Goal: Information Seeking & Learning: Learn about a topic

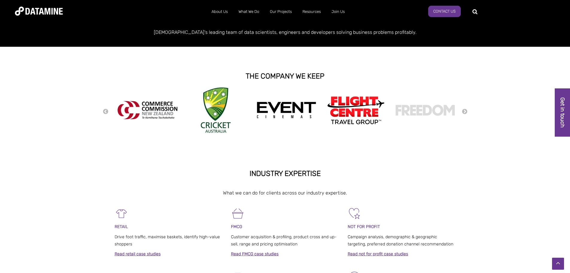
scroll to position [60, 0]
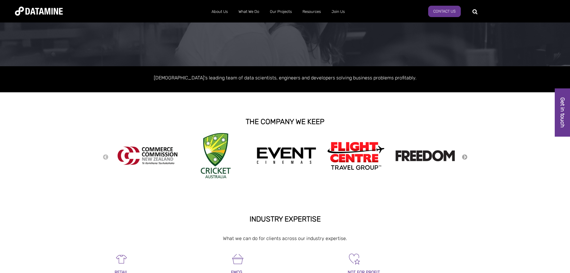
click at [465, 157] on button "Next" at bounding box center [465, 157] width 6 height 7
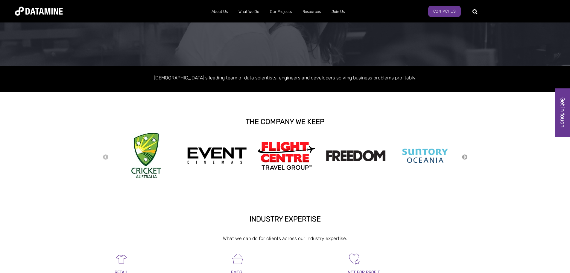
click at [465, 157] on button "Next" at bounding box center [465, 157] width 6 height 7
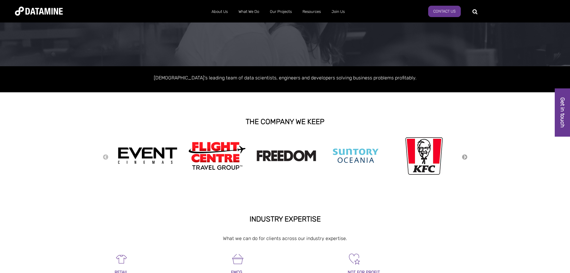
click at [465, 157] on button "Next" at bounding box center [465, 157] width 6 height 7
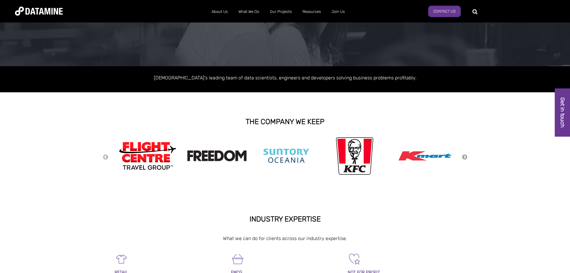
click at [465, 156] on button "Next" at bounding box center [465, 157] width 6 height 7
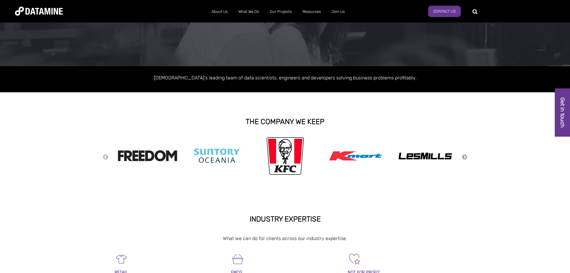
click at [465, 155] on button "Next" at bounding box center [465, 157] width 6 height 7
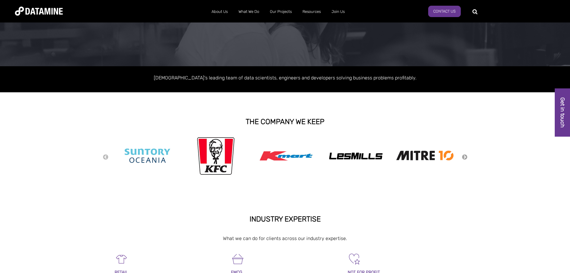
click at [465, 155] on button "Next" at bounding box center [465, 157] width 6 height 7
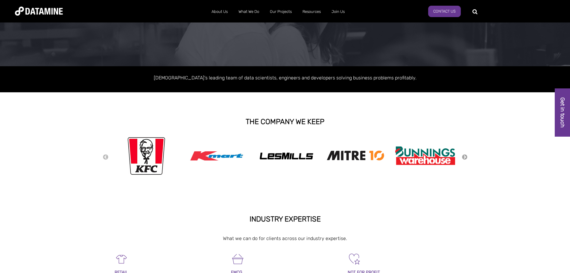
click at [464, 155] on button "Next" at bounding box center [465, 157] width 6 height 7
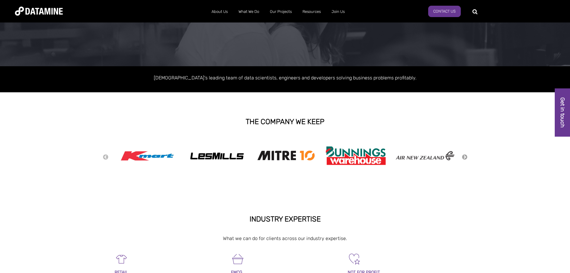
click at [464, 155] on button "Next" at bounding box center [465, 157] width 6 height 7
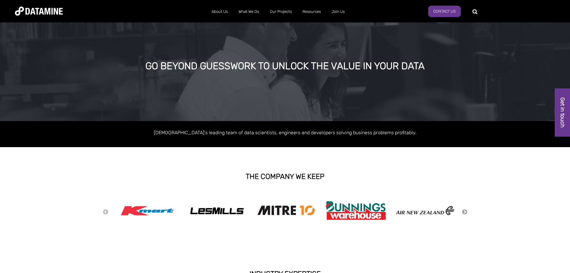
scroll to position [0, 0]
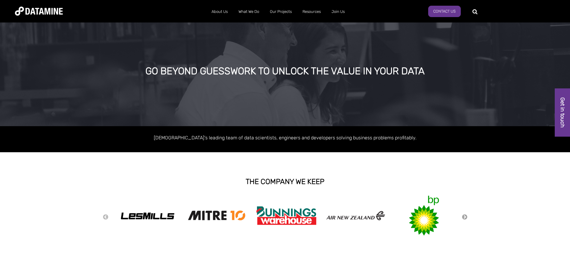
click at [464, 216] on button "Next" at bounding box center [465, 217] width 6 height 7
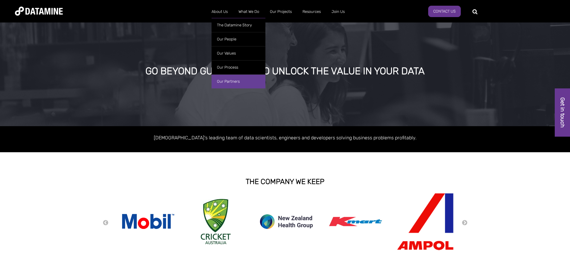
click at [247, 81] on link "Our Partners" at bounding box center [239, 81] width 54 height 14
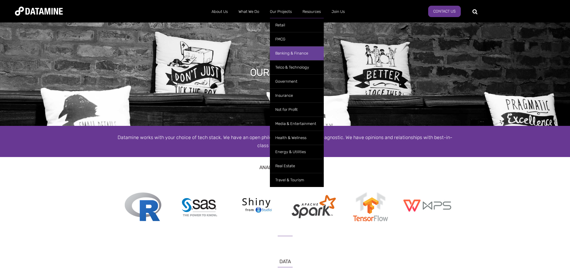
drag, startPoint x: 300, startPoint y: 52, endPoint x: 383, endPoint y: 82, distance: 88.2
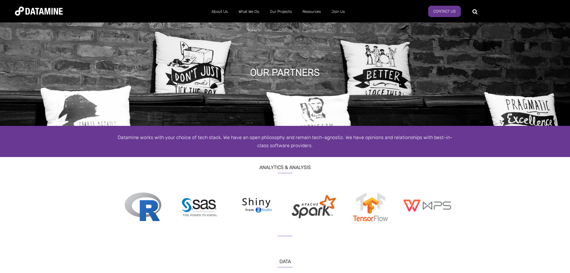
click at [300, 52] on link "Banking & Finance" at bounding box center [297, 57] width 54 height 17
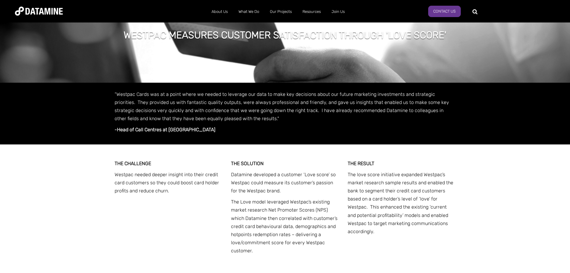
scroll to position [239, 0]
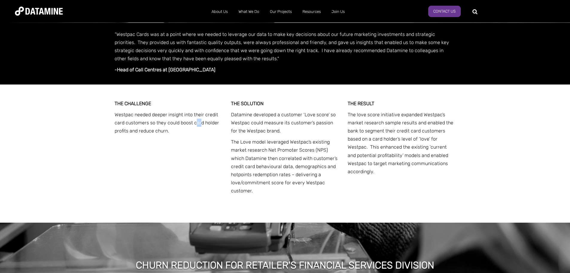
drag, startPoint x: 198, startPoint y: 123, endPoint x: 287, endPoint y: 143, distance: 91.4
click at [201, 124] on p "Westpac needed deeper insight into their credit card customers so they could bo…" at bounding box center [169, 122] width 108 height 25
click at [271, 136] on div "THE SOLUTION Datamine developed a customer ‘Love score’ so Westpac could measur…" at bounding box center [285, 148] width 108 height 98
drag, startPoint x: 152, startPoint y: 130, endPoint x: 212, endPoint y: 133, distance: 59.3
click at [211, 133] on p "Westpac needed deeper insight into their credit card customers so they could bo…" at bounding box center [169, 122] width 108 height 25
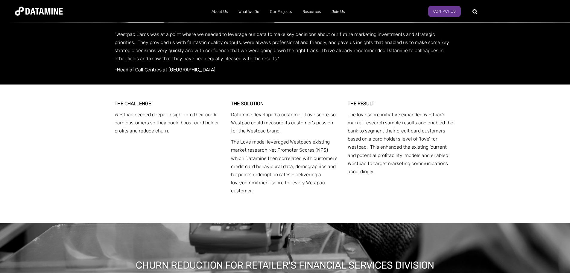
click at [277, 136] on div "THE SOLUTION Datamine developed a customer ‘Love score’ so Westpac could measur…" at bounding box center [285, 148] width 108 height 98
click at [290, 158] on p "The Love model leveraged Westpac’s existing market research Net Promoter Scores…" at bounding box center [285, 166] width 108 height 57
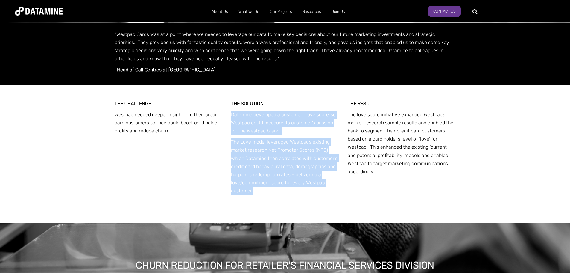
drag, startPoint x: 258, startPoint y: 191, endPoint x: 229, endPoint y: 115, distance: 81.5
click at [229, 115] on div "THE CHALLENGE Westpac needed deeper insight into their credit card customers so…" at bounding box center [285, 153] width 341 height 138
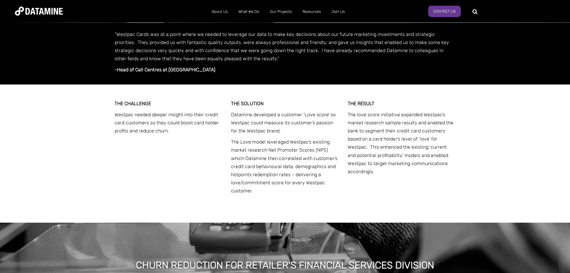
click at [388, 153] on p "The love score initiative expanded Westpac’s market research sample results and…" at bounding box center [402, 142] width 108 height 65
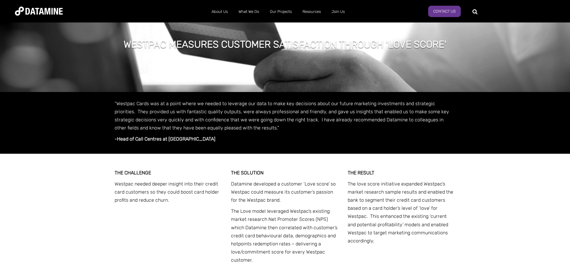
scroll to position [60, 0]
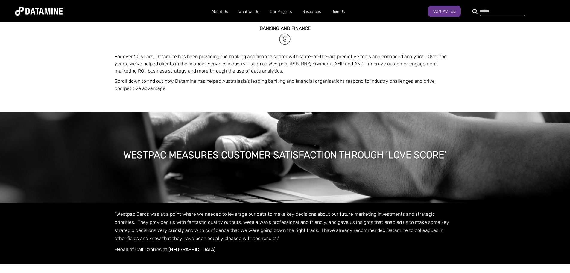
click at [476, 9] on div at bounding box center [498, 11] width 45 height 10
type input "*******"
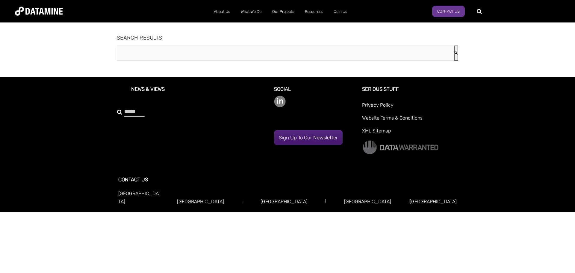
type input "*******"
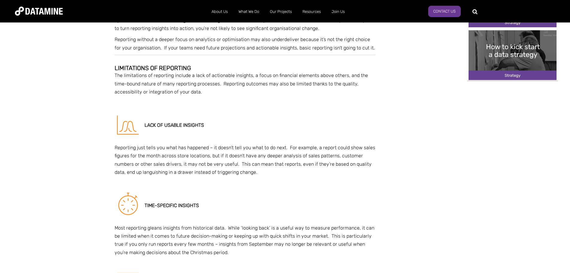
scroll to position [1153, 0]
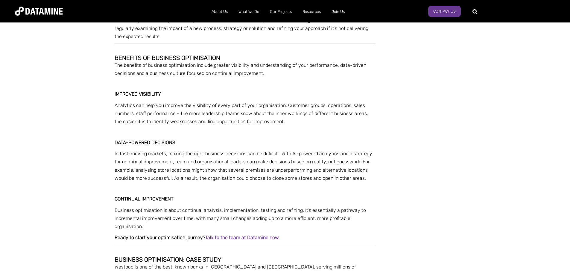
drag, startPoint x: 172, startPoint y: 137, endPoint x: 181, endPoint y: 136, distance: 9.4
click at [172, 262] on p "Westpac is one of the best-known banks in New Zealand and Australia, serving mi…" at bounding box center [245, 270] width 261 height 16
click at [240, 262] on p "Westpac is one of the best-known banks in New Zealand and Australia, serving mi…" at bounding box center [245, 270] width 261 height 16
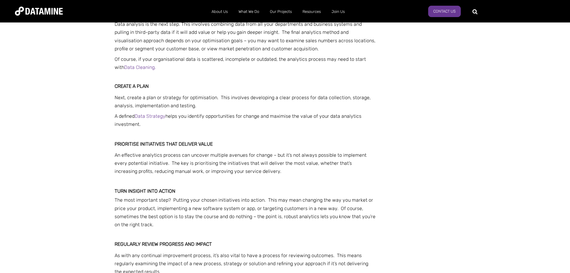
scroll to position [819, 0]
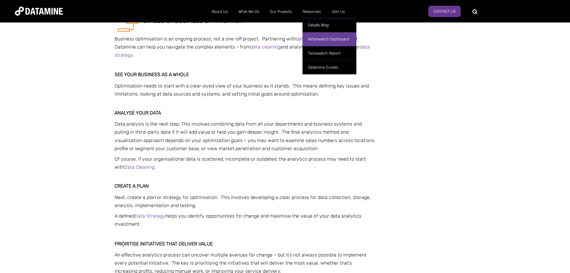
click at [324, 40] on link "Retailwatch Dashboard" at bounding box center [330, 39] width 54 height 14
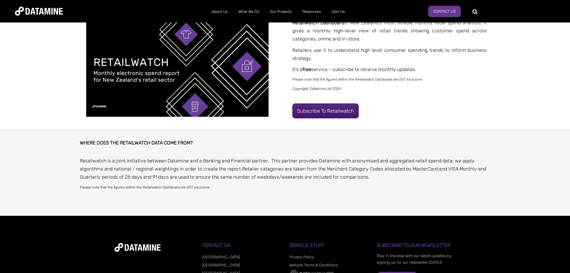
scroll to position [150, 0]
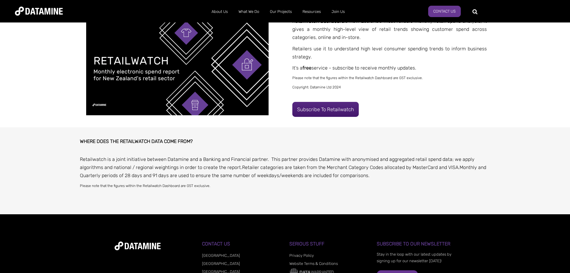
click at [132, 164] on p "Retailwatch is a joint initiative between Datamine and a Banking and Financial …" at bounding box center [285, 167] width 411 height 25
drag, startPoint x: 144, startPoint y: 177, endPoint x: 264, endPoint y: 177, distance: 120.6
click at [145, 177] on span "Monthly and Quarterly periods of 28 days and 91 days are used to ensure the sam…" at bounding box center [283, 171] width 406 height 14
drag, startPoint x: 321, startPoint y: 175, endPoint x: 220, endPoint y: 174, distance: 100.9
click at [200, 171] on p "Retailwatch is a joint initiative between Datamine and a Banking and Financial …" at bounding box center [285, 167] width 411 height 25
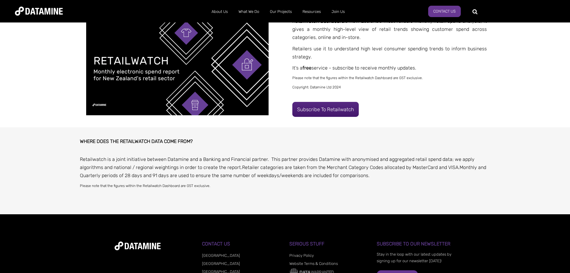
click at [362, 181] on span "WHERE DOES THE RETAILWATCH DATA COME FROM? Retailwatch is a joint initiative be…" at bounding box center [285, 168] width 411 height 83
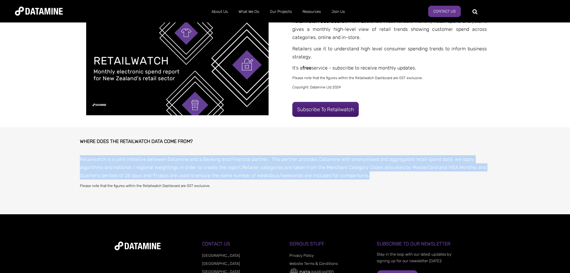
drag, startPoint x: 370, startPoint y: 176, endPoint x: 74, endPoint y: 158, distance: 296.5
click at [74, 158] on div "WHERE DOES THE RETAILWATCH DATA COME FROM? Retailwatch is a joint initiative be…" at bounding box center [285, 170] width 570 height 86
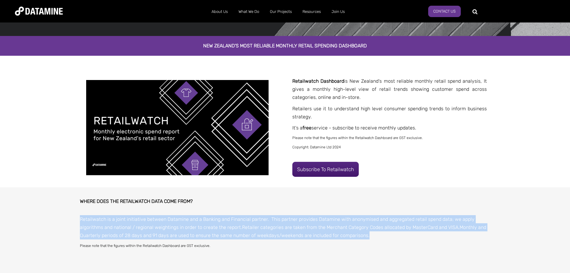
scroll to position [0, 0]
